Goal: Task Accomplishment & Management: Use online tool/utility

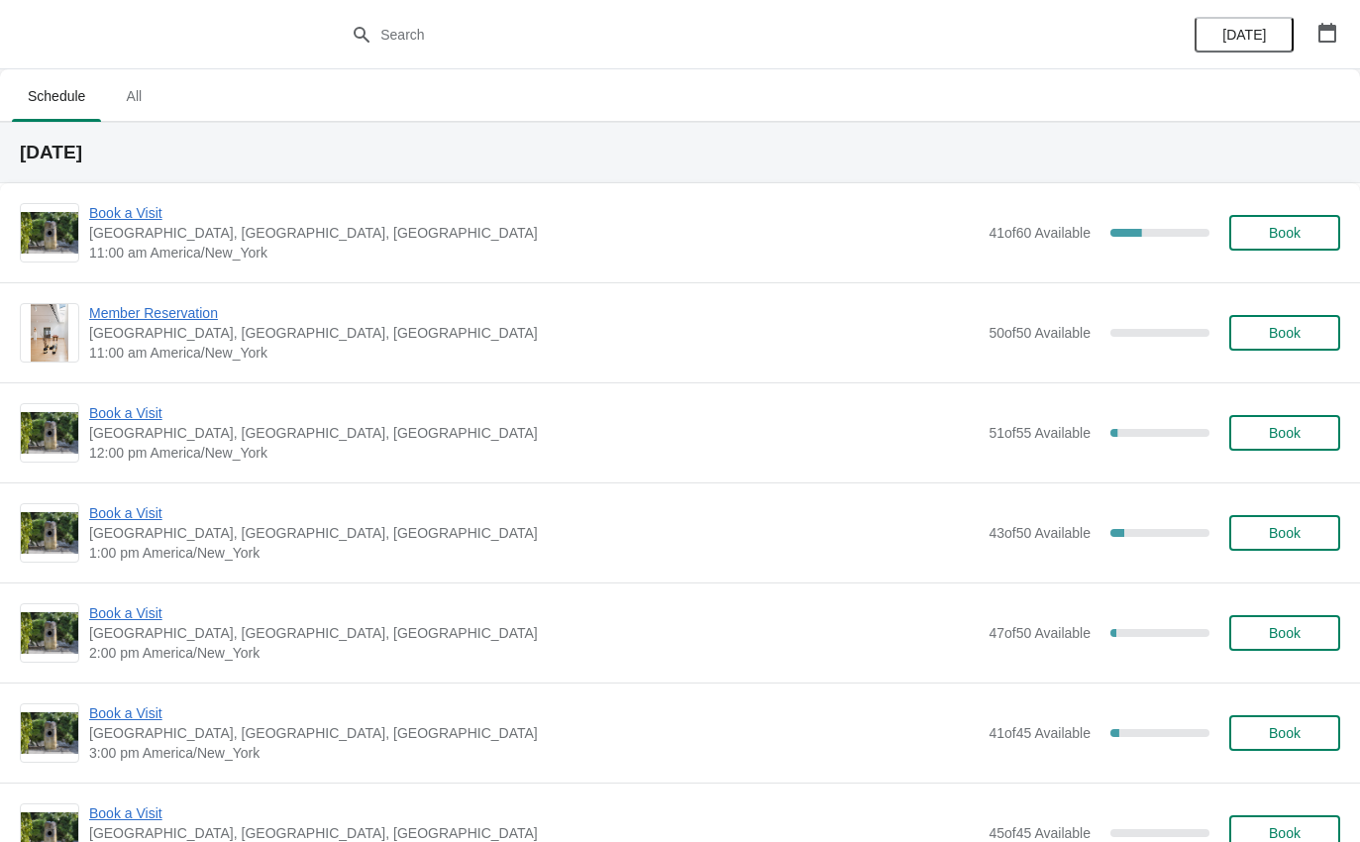
click at [117, 418] on span "Book a Visit" at bounding box center [534, 413] width 890 height 20
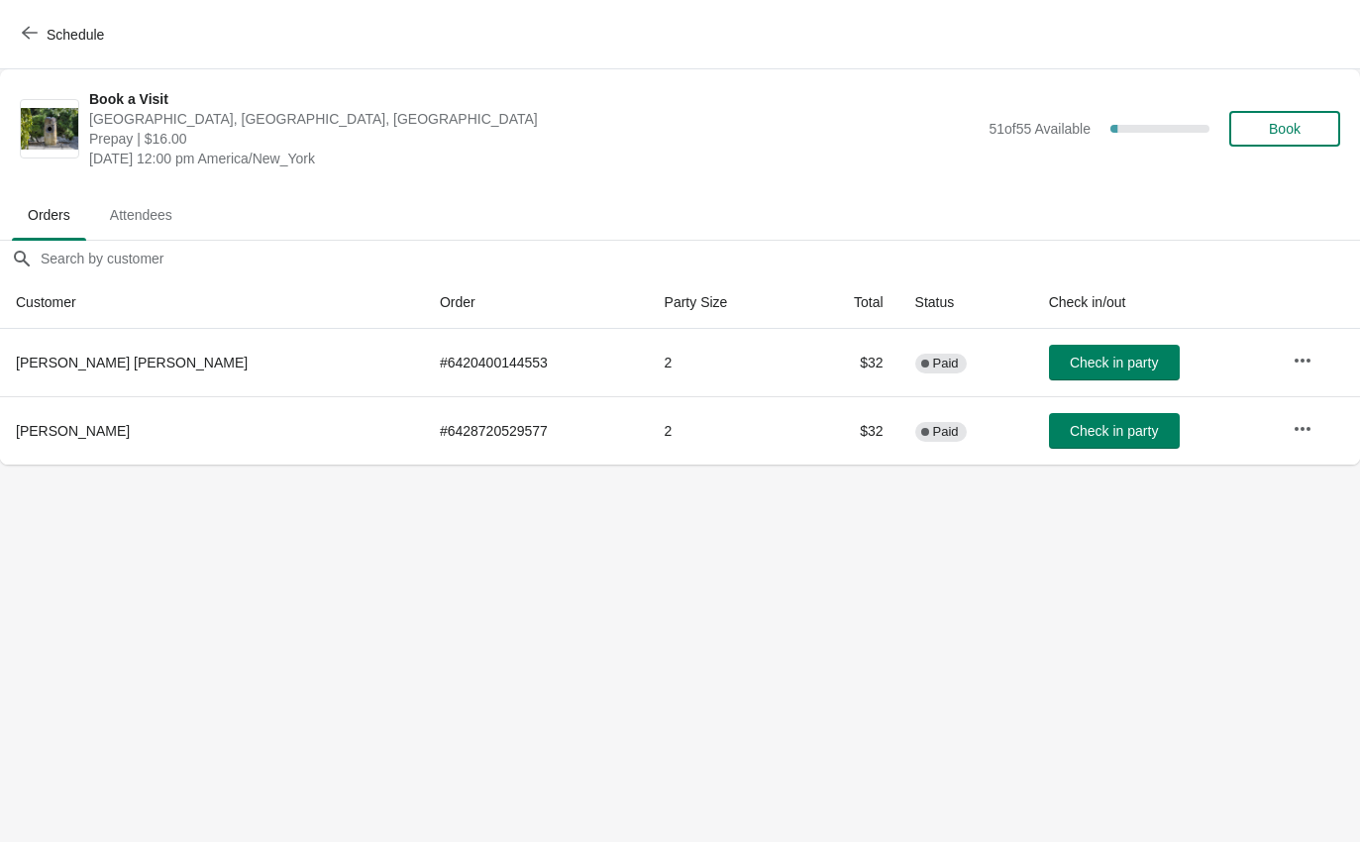
click at [1088, 430] on span "Check in party" at bounding box center [1114, 431] width 88 height 16
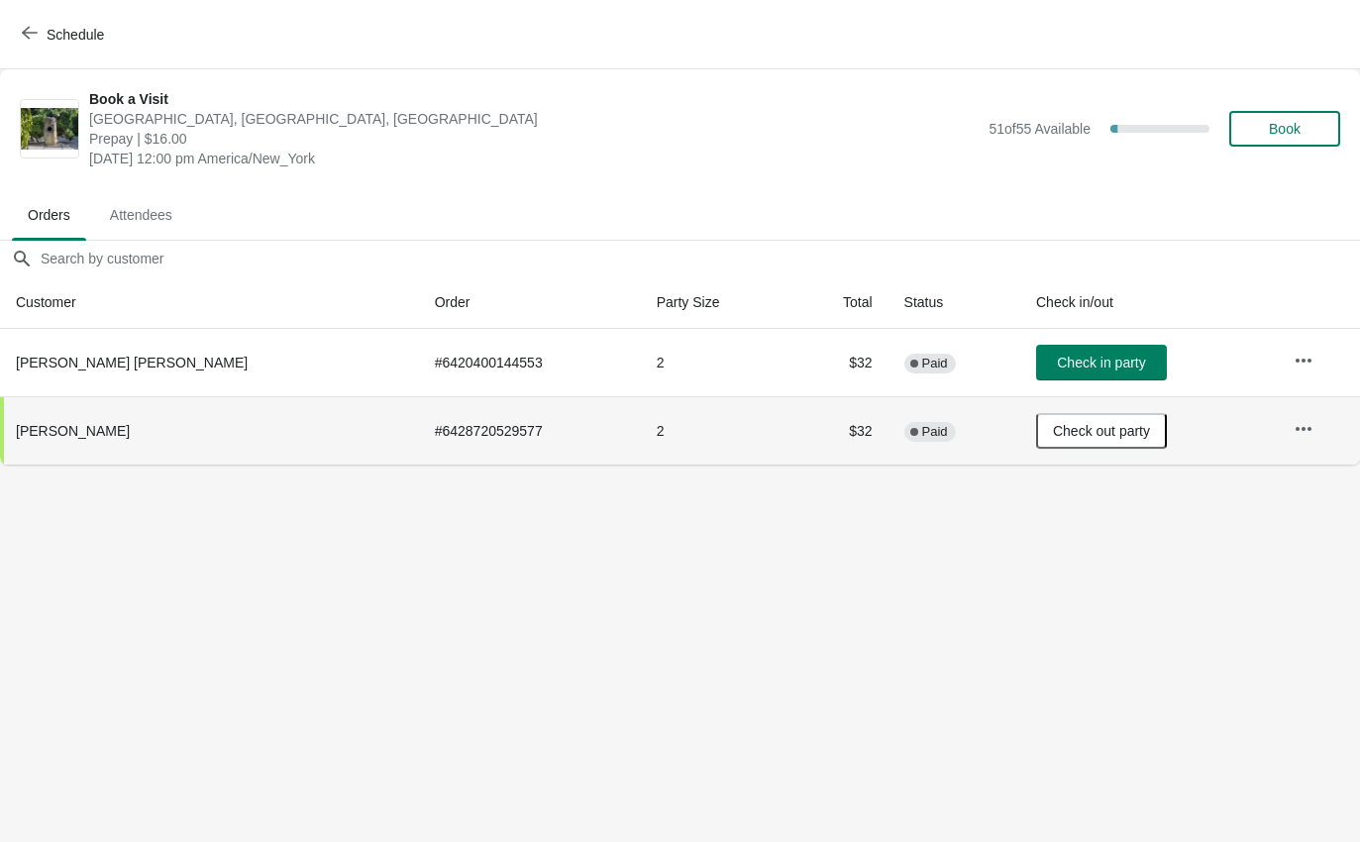
click at [38, 9] on div "Schedule" at bounding box center [680, 34] width 1360 height 69
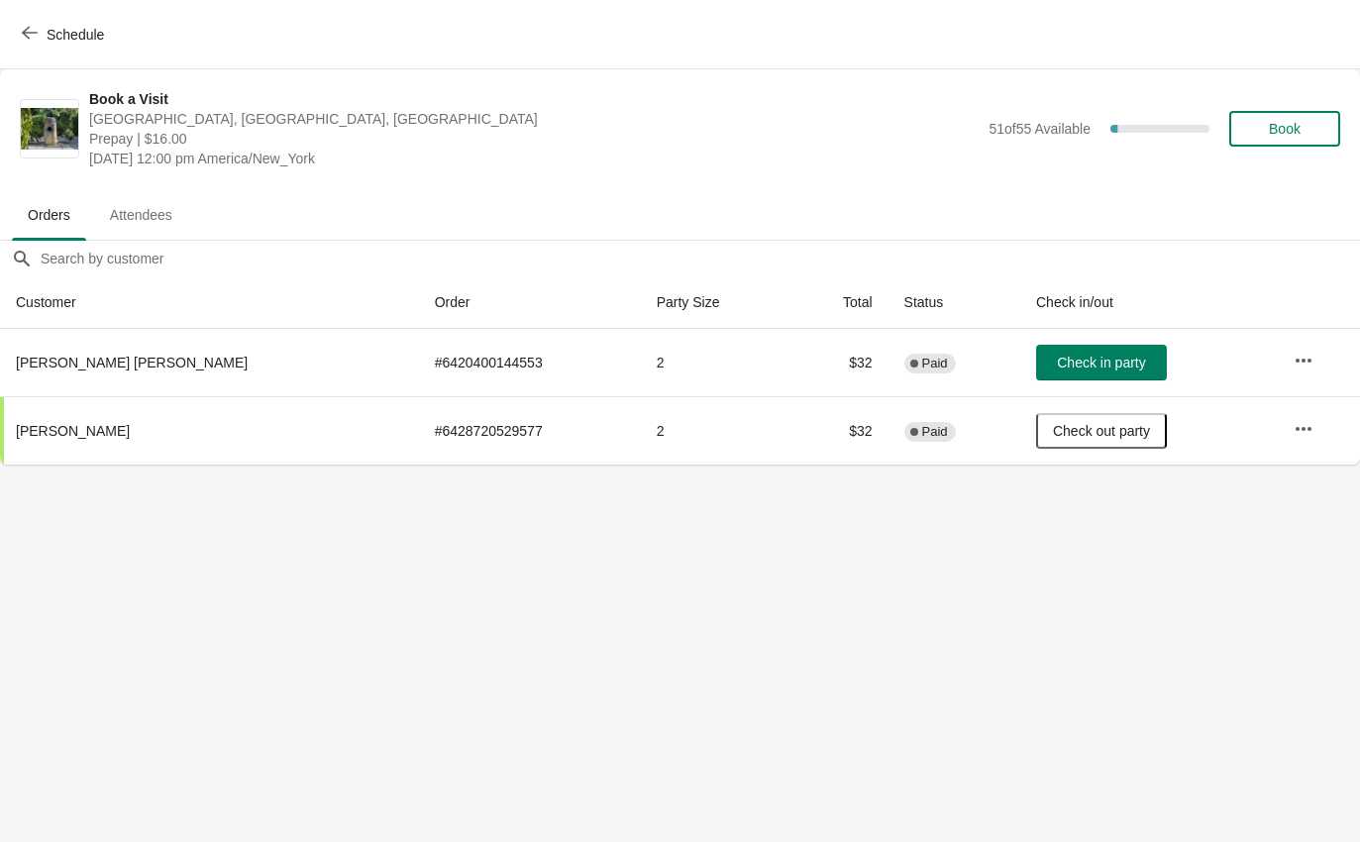
click at [50, 29] on span "Schedule" at bounding box center [75, 35] width 57 height 16
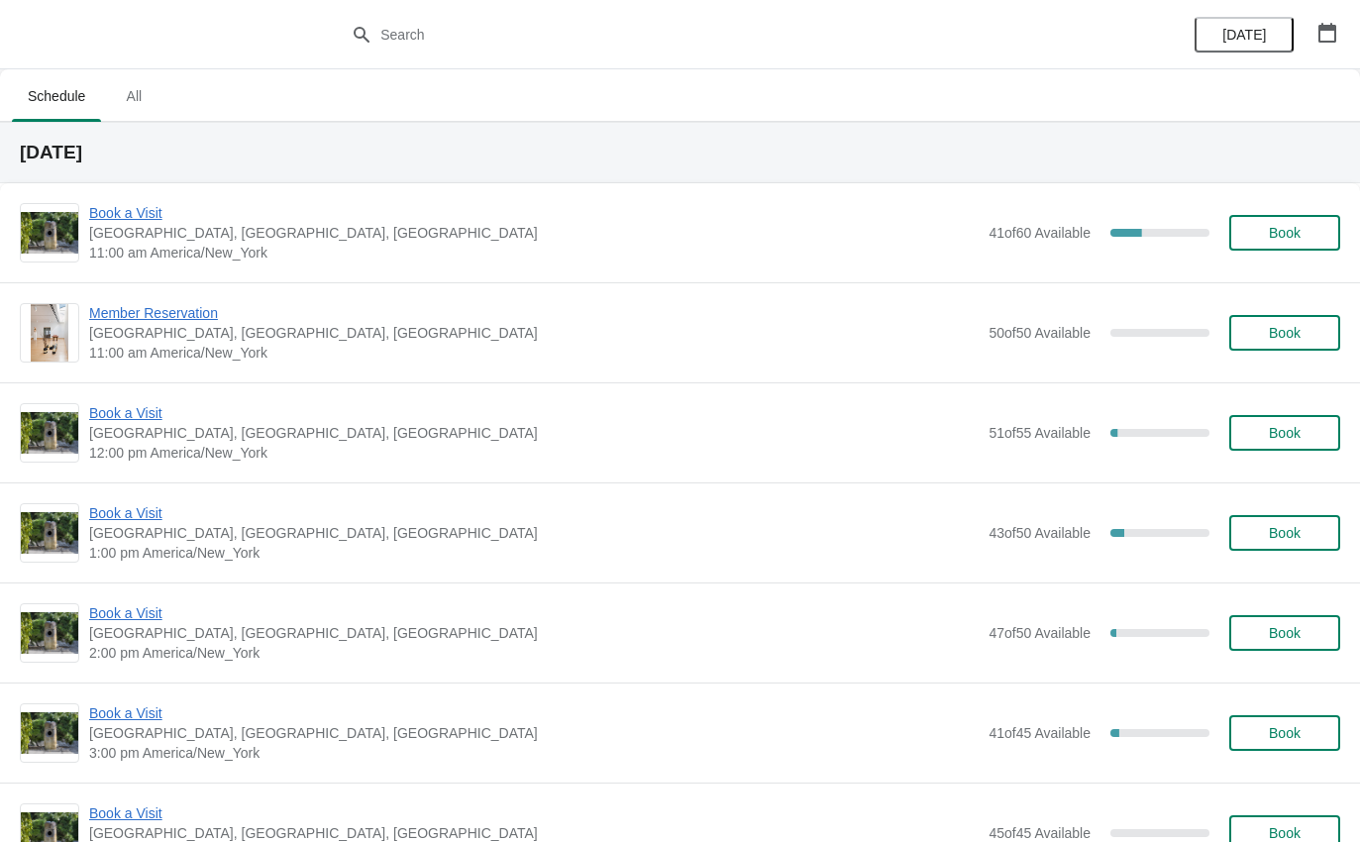
click at [106, 422] on span "Book a Visit" at bounding box center [534, 413] width 890 height 20
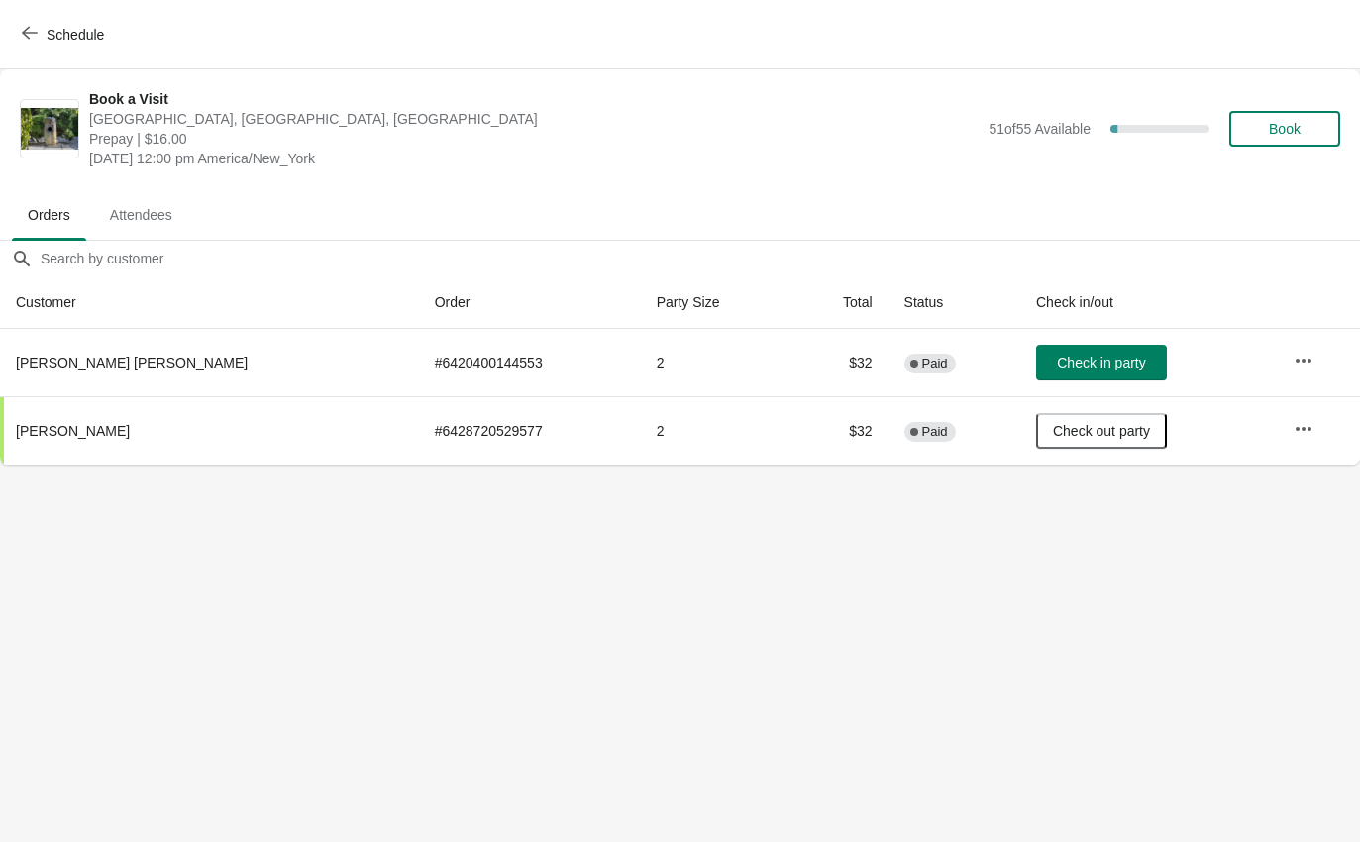
click at [1070, 345] on button "Check in party" at bounding box center [1101, 363] width 131 height 36
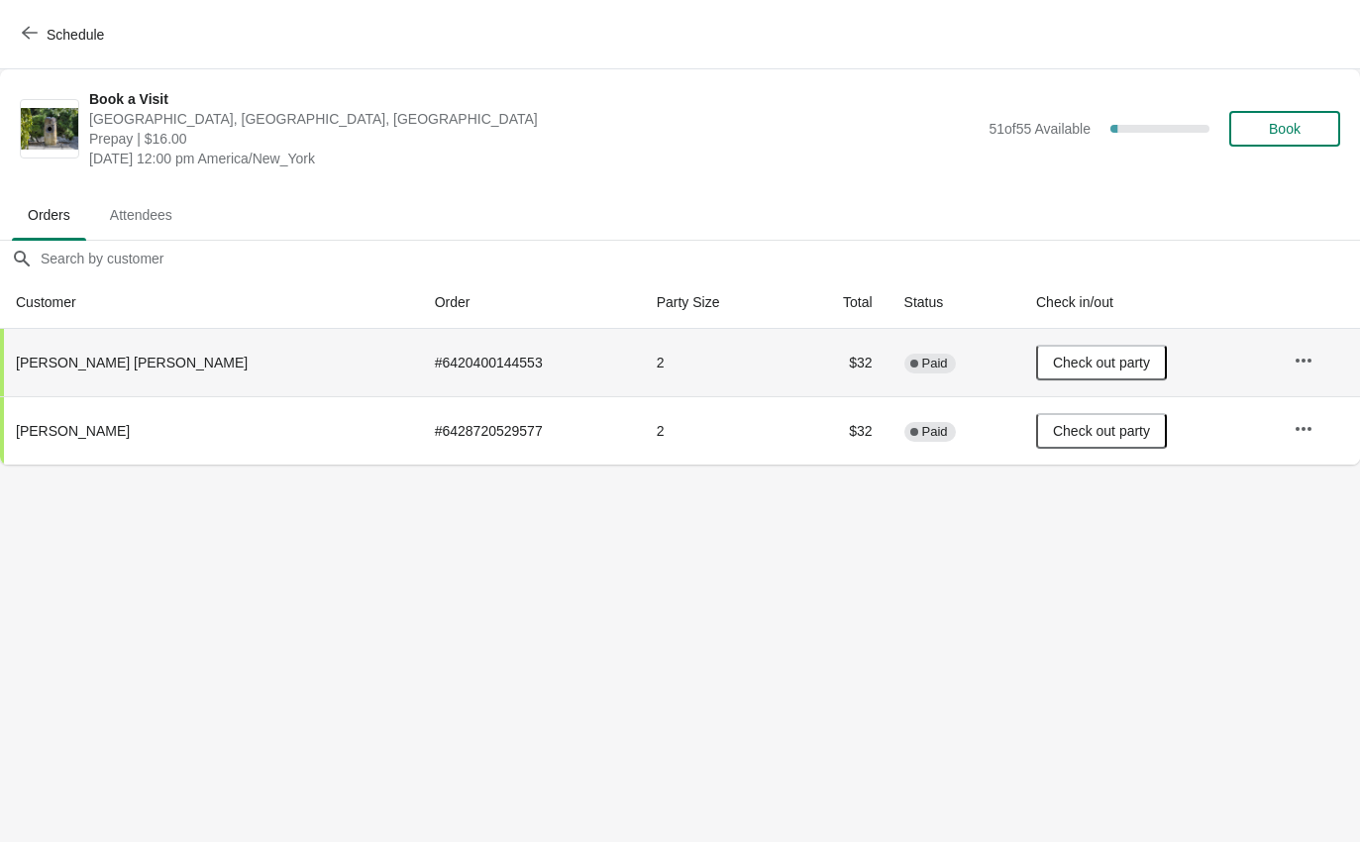
click at [15, 18] on button "Schedule" at bounding box center [65, 35] width 110 height 36
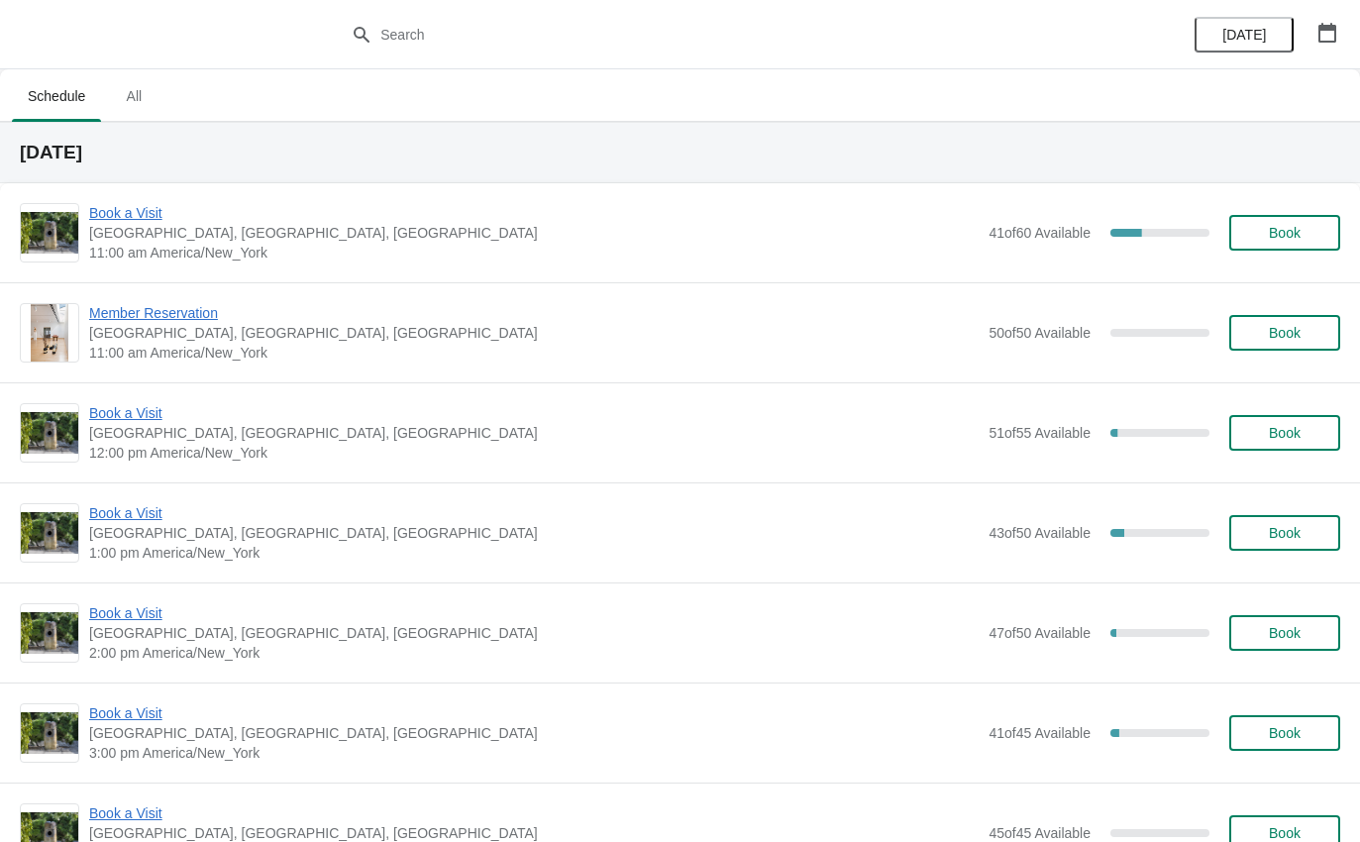
click at [125, 514] on span "Book a Visit" at bounding box center [534, 513] width 890 height 20
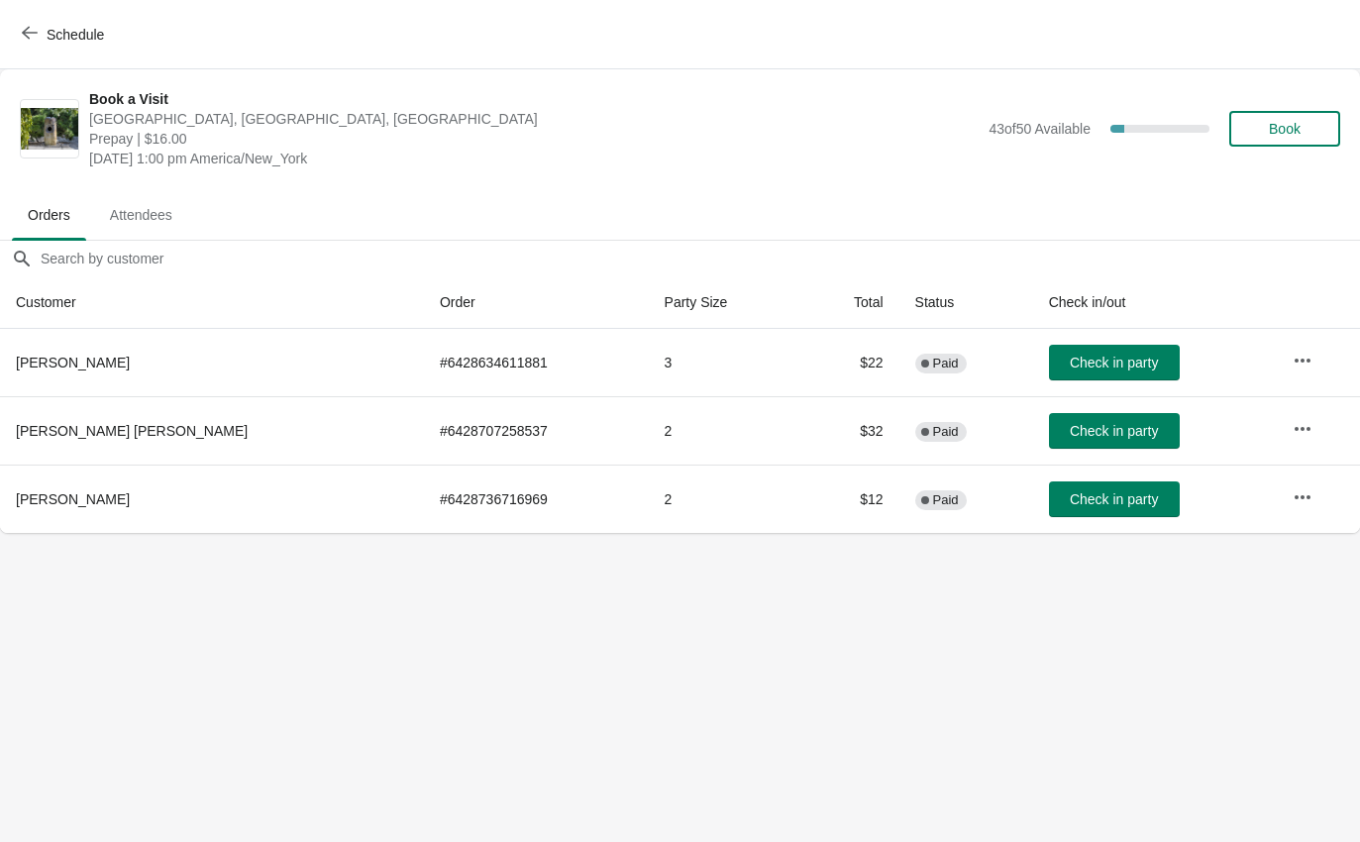
click at [1071, 439] on span "Check in party" at bounding box center [1114, 431] width 88 height 16
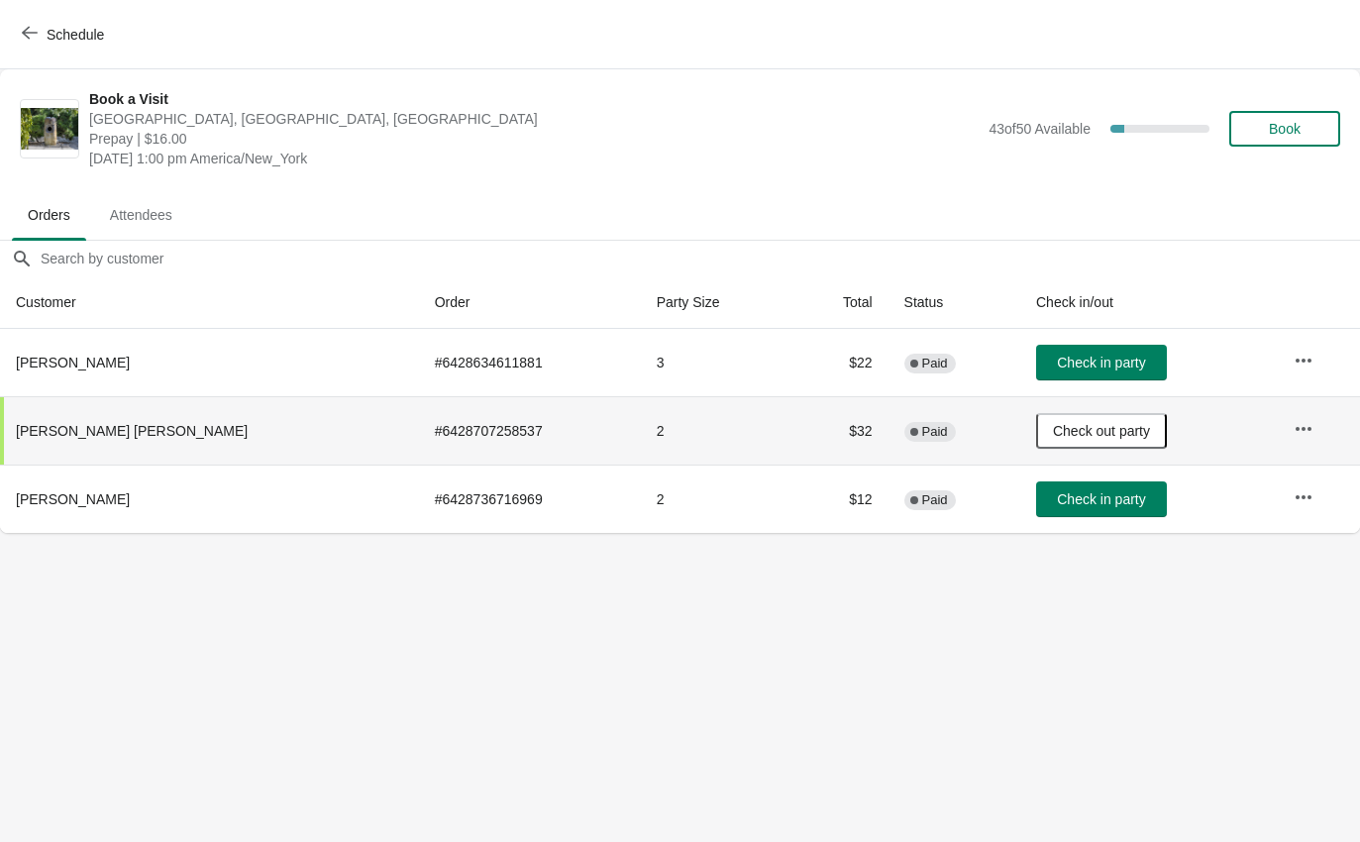
click at [31, 31] on icon "button" at bounding box center [30, 33] width 16 height 16
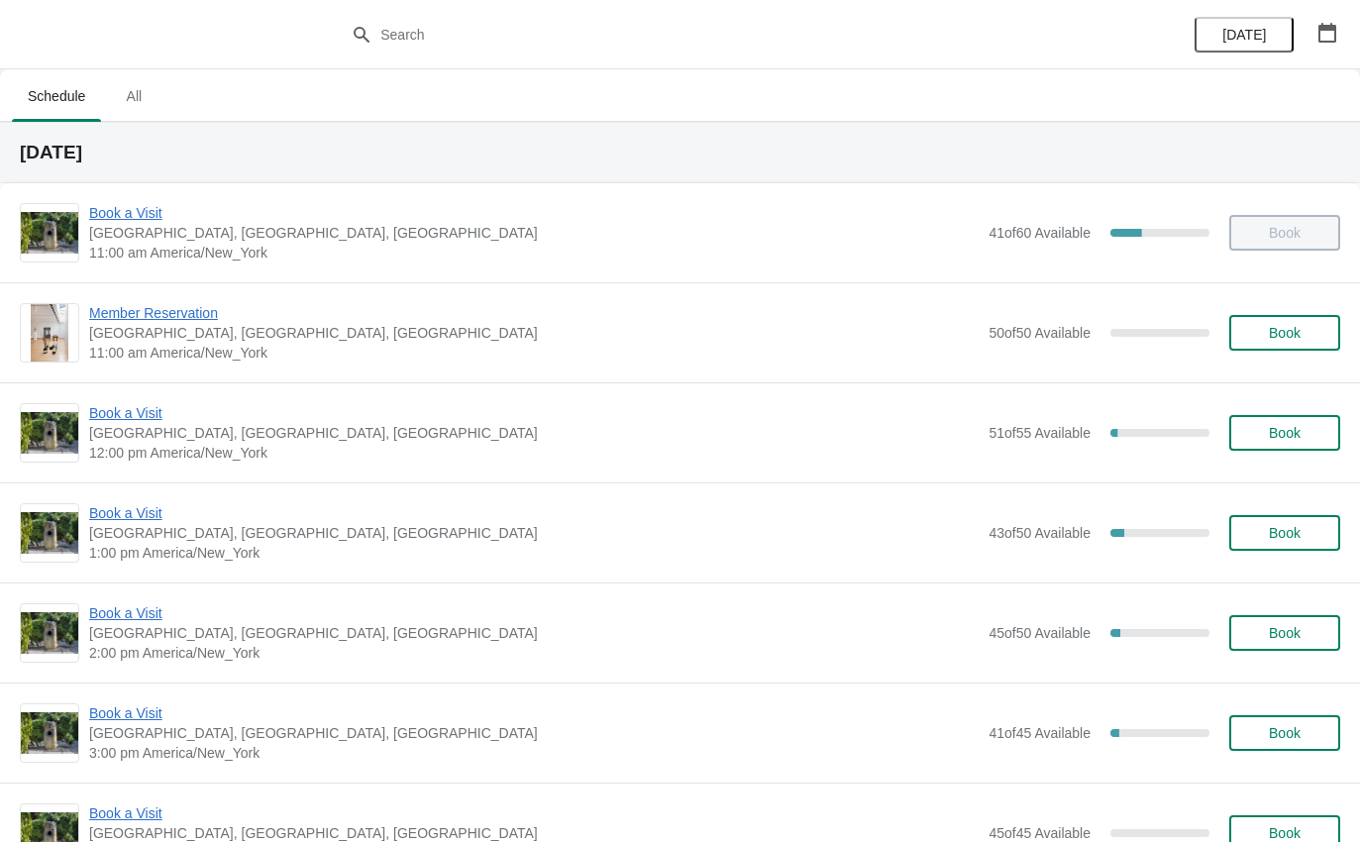
click at [114, 520] on span "Book a Visit" at bounding box center [534, 513] width 890 height 20
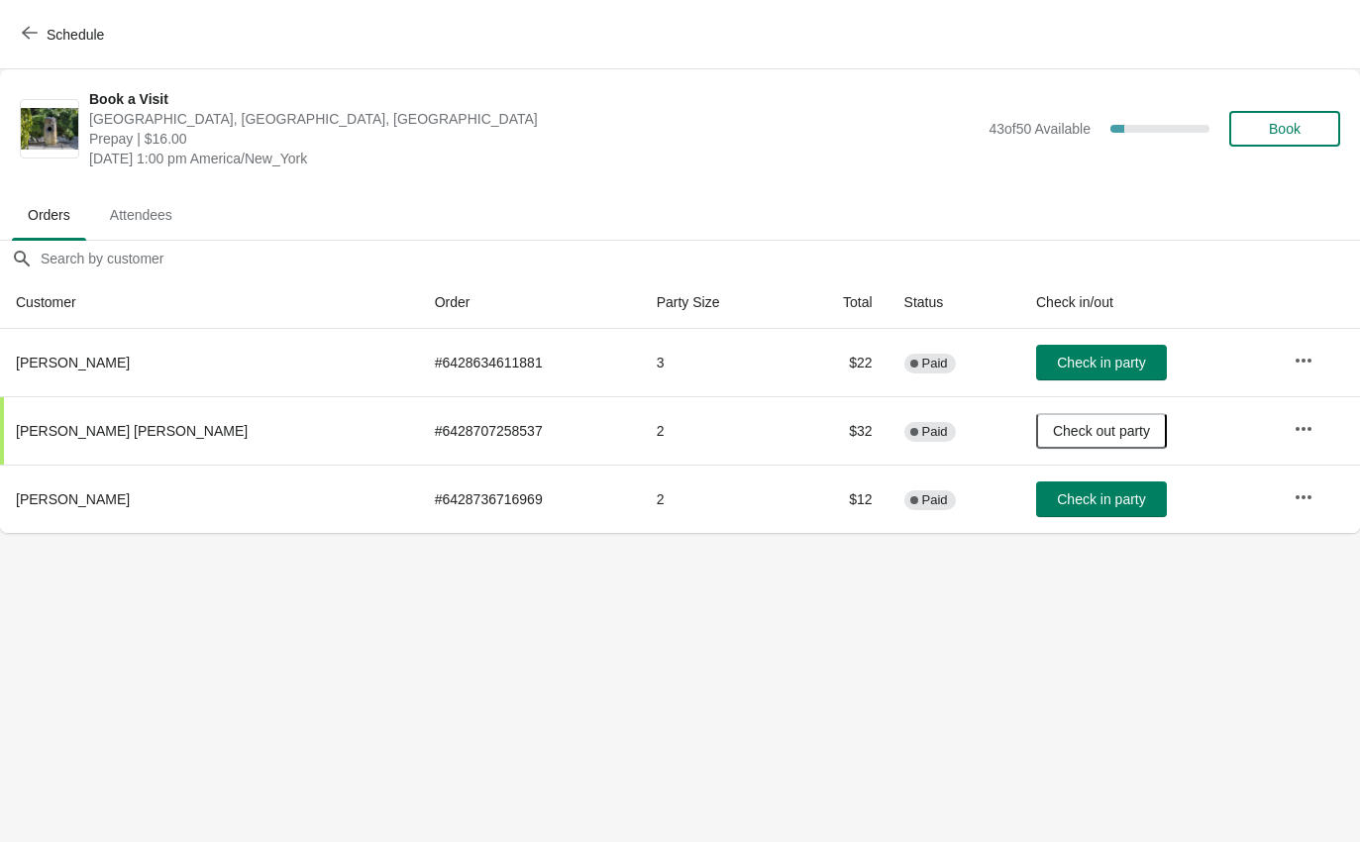
click at [1033, 341] on td "Check in party" at bounding box center [1149, 362] width 258 height 67
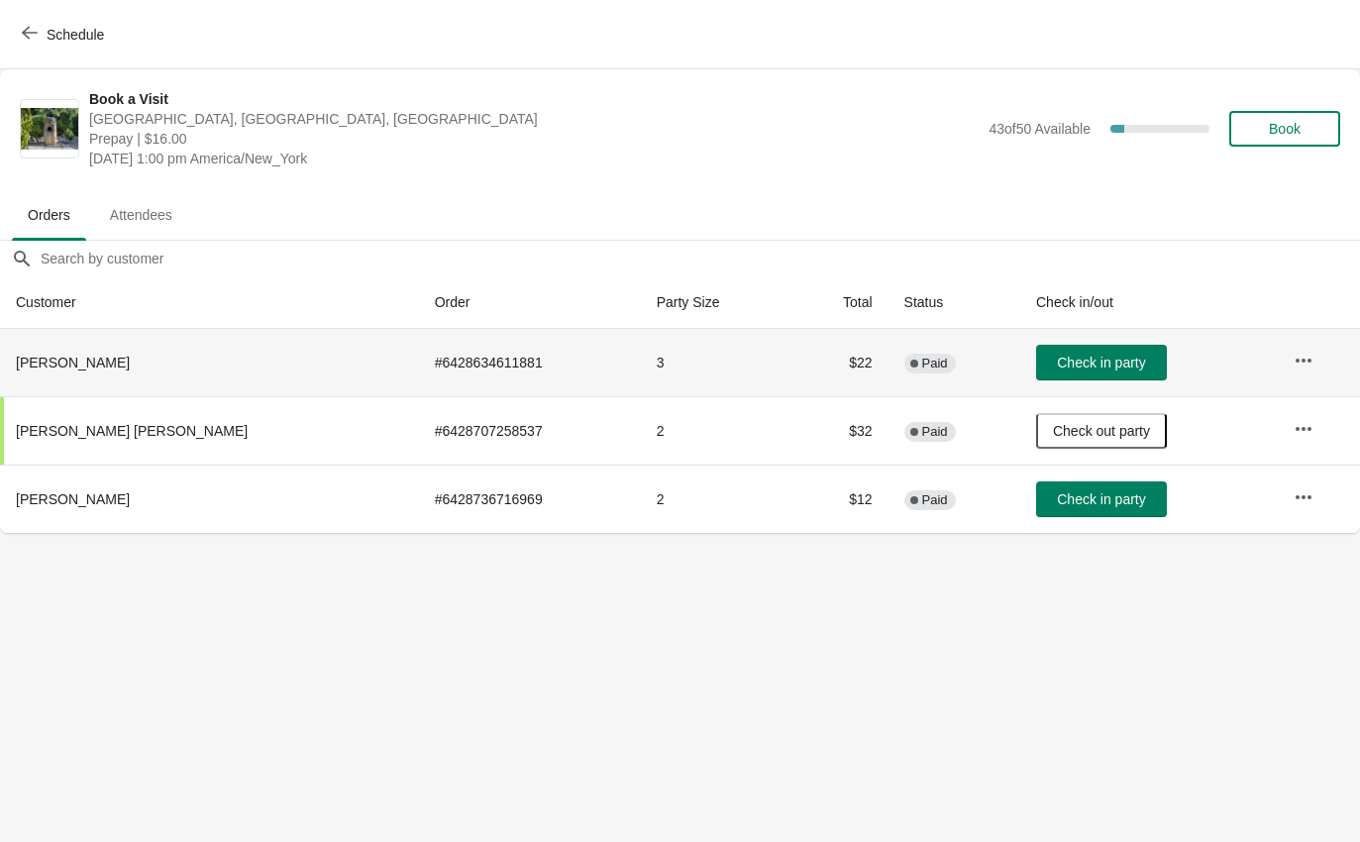
click at [1057, 357] on span "Check in party" at bounding box center [1101, 363] width 88 height 16
click at [11, 43] on button "Schedule" at bounding box center [65, 35] width 110 height 36
